Goal: Task Accomplishment & Management: Complete application form

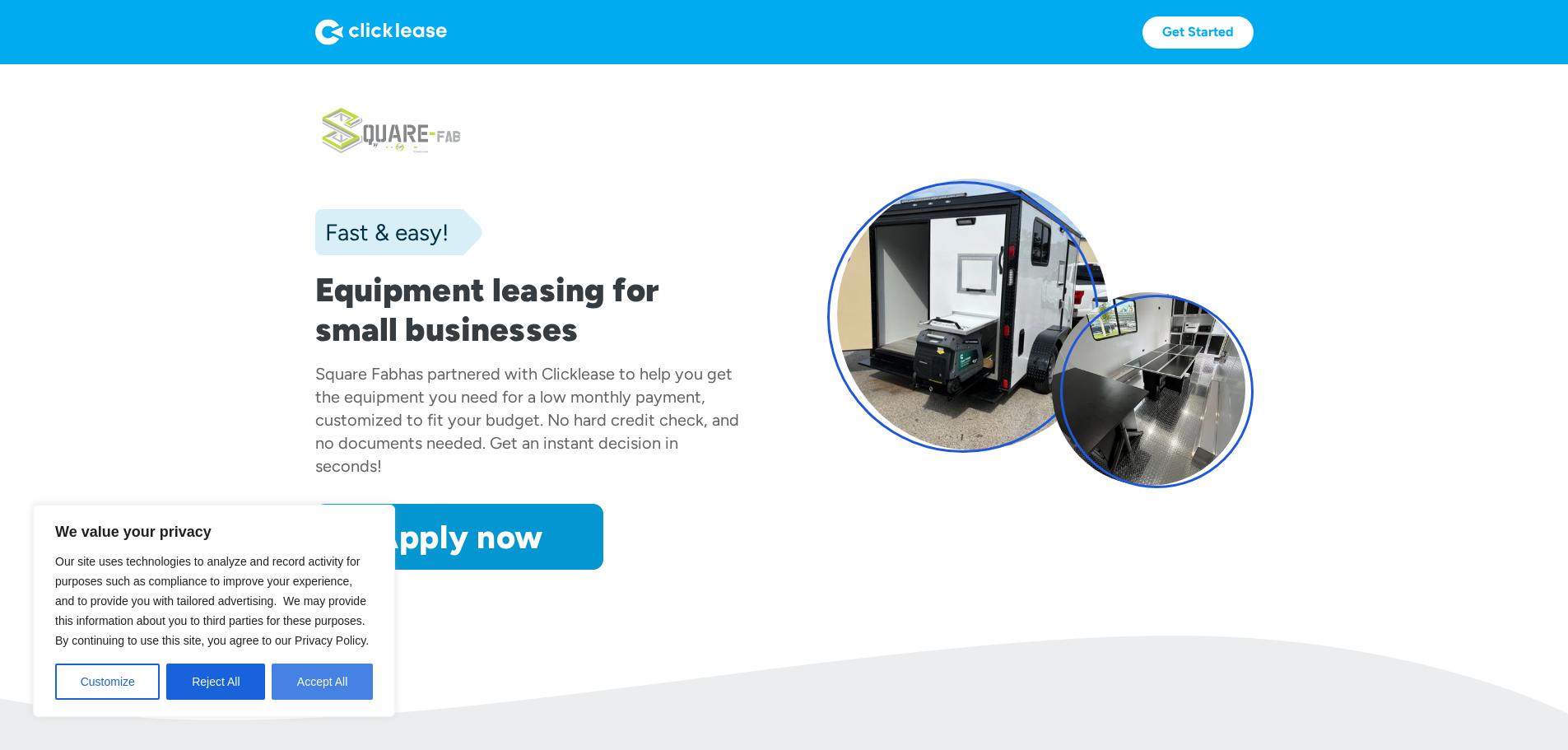
click at [327, 669] on button "Accept All" at bounding box center [322, 680] width 101 height 36
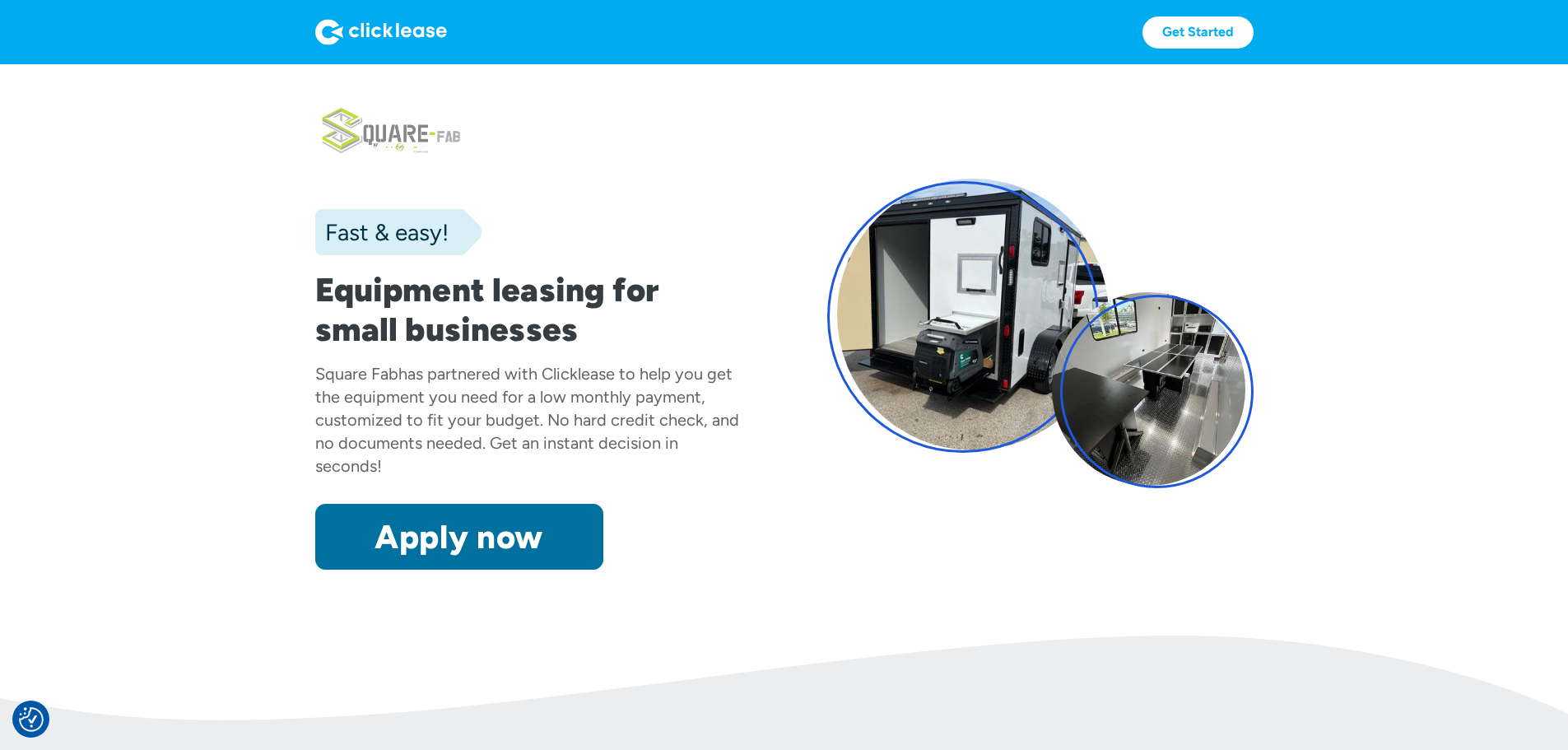
click at [415, 569] on link "Apply now" at bounding box center [459, 536] width 288 height 66
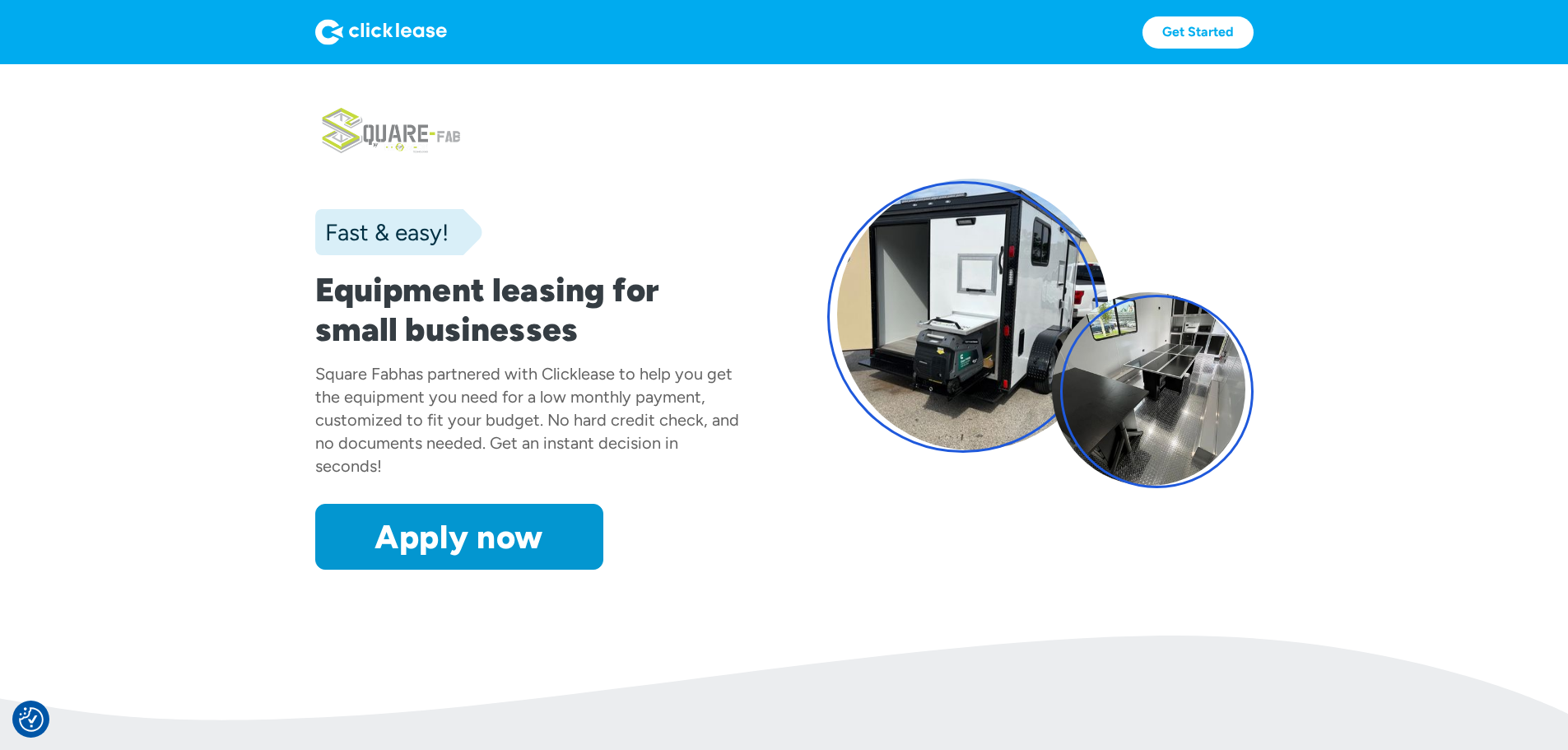
click at [97, 373] on section "Fast & easy! Equipment leasing for small businesses Square Fab has partnered wi…" at bounding box center [784, 349] width 1568 height 571
drag, startPoint x: 221, startPoint y: 228, endPoint x: 655, endPoint y: 526, distance: 526.5
click at [655, 526] on div "Fast & easy! Equipment leasing for small businesses Square Fab has partnered wi…" at bounding box center [528, 333] width 426 height 472
click at [622, 564] on div "Fast & easy! Equipment leasing for small businesses Square Fab has partnered wi…" at bounding box center [528, 333] width 426 height 472
